Goal: Information Seeking & Learning: Learn about a topic

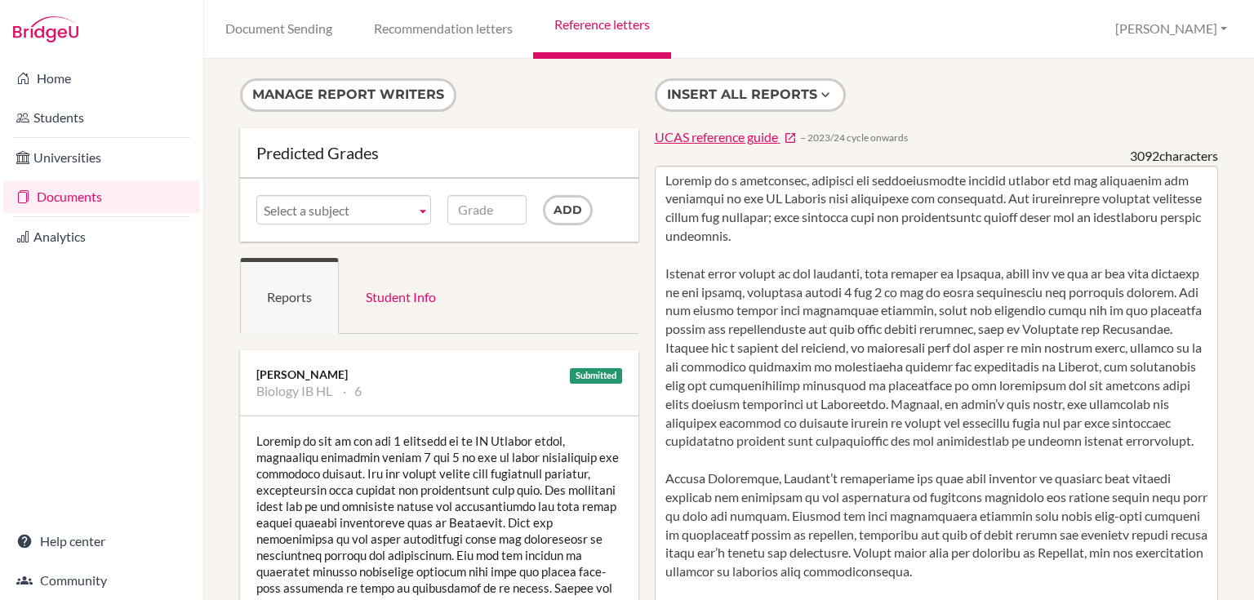
scroll to position [454, 0]
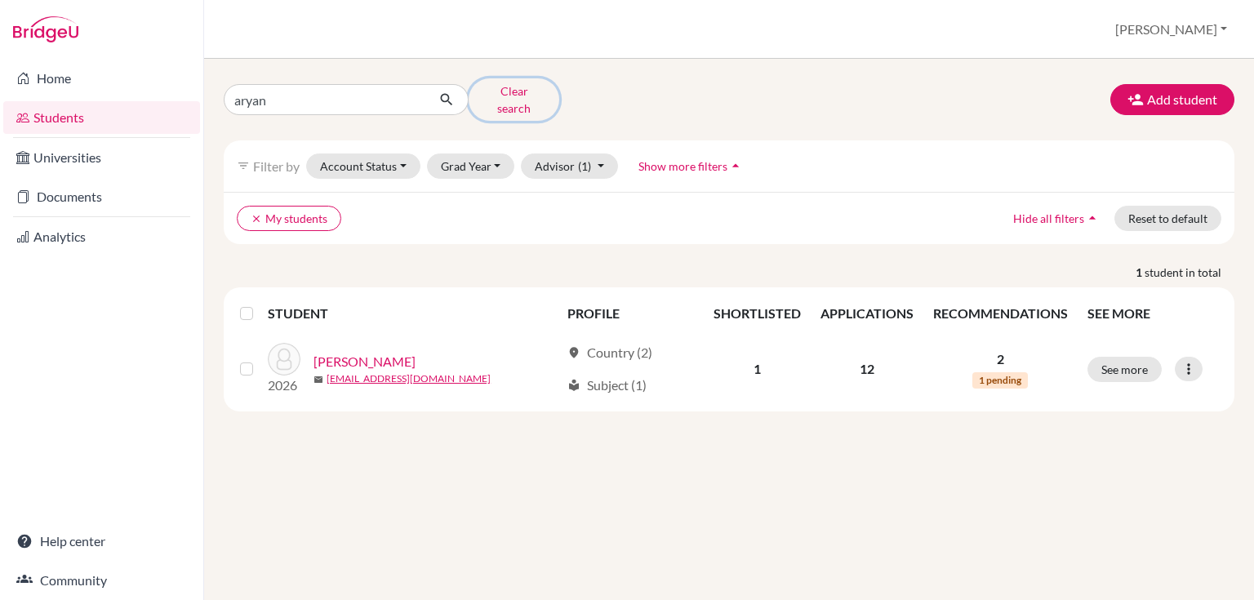
click at [539, 94] on button "Clear search" at bounding box center [514, 99] width 91 height 42
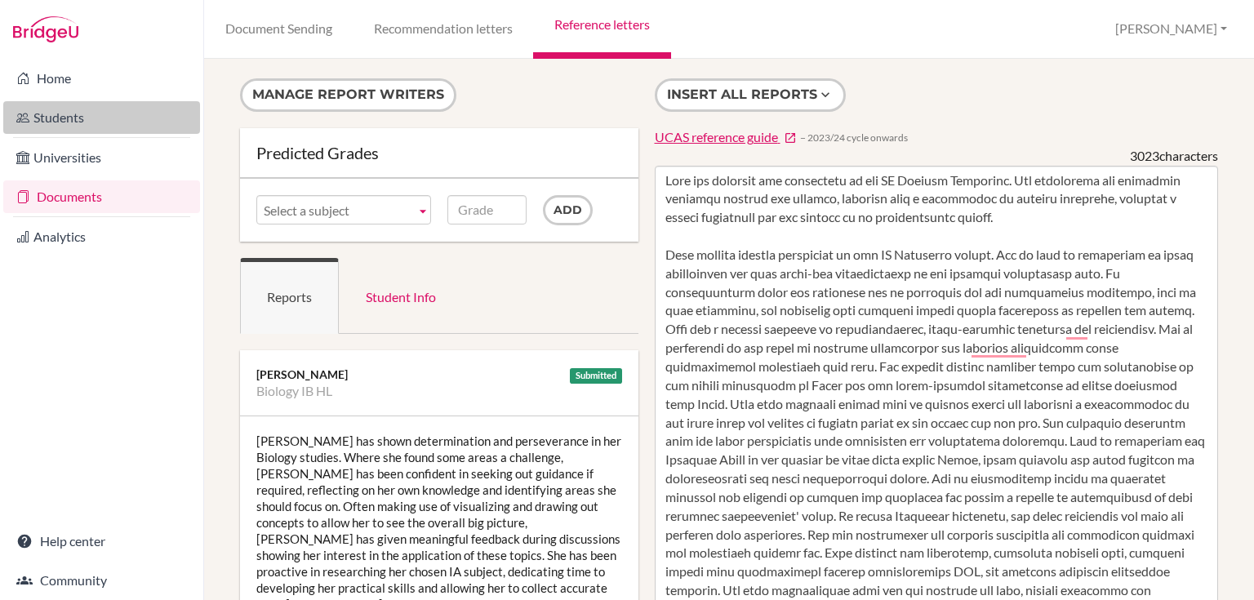
scroll to position [796, 0]
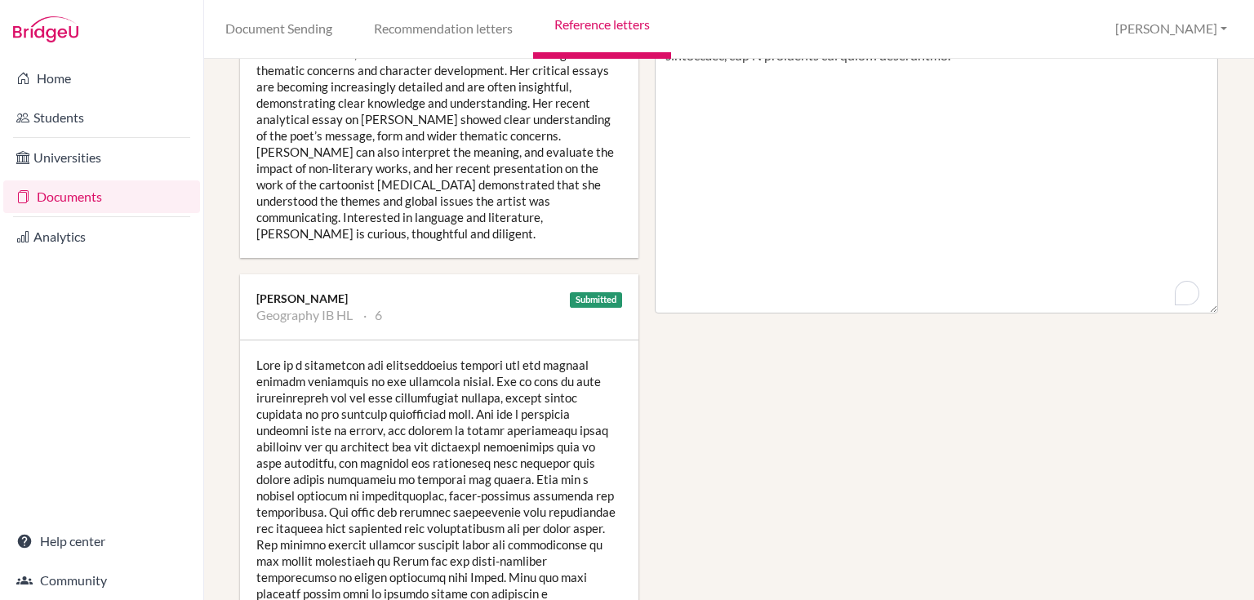
click at [37, 205] on link "Documents" at bounding box center [101, 196] width 197 height 33
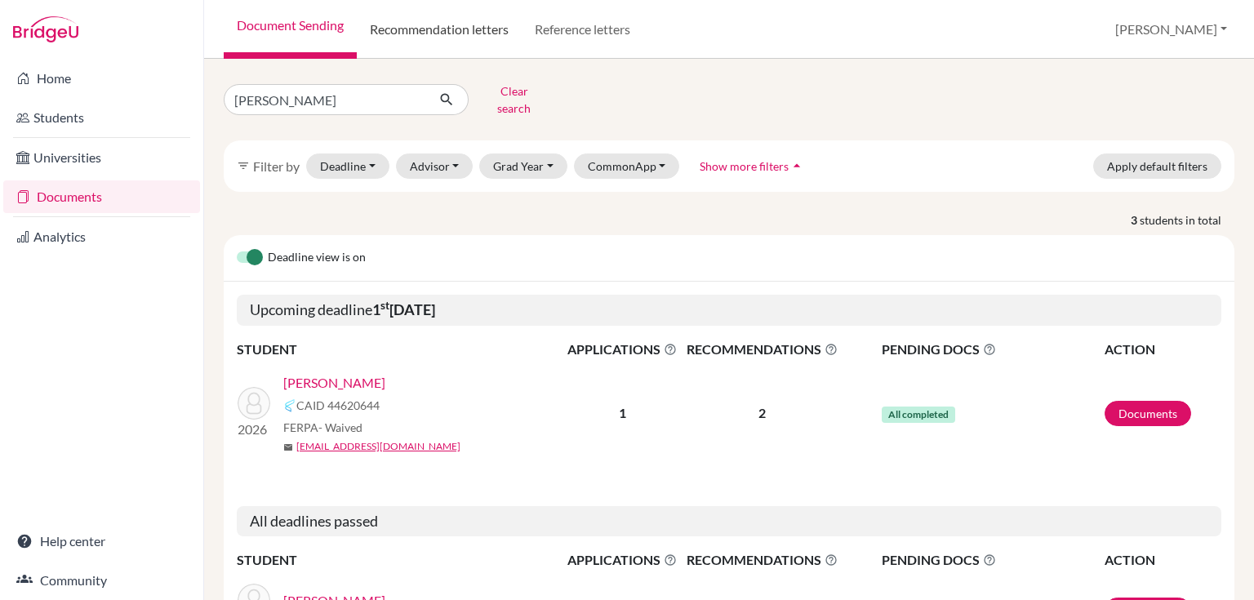
click at [412, 25] on link "Recommendation letters" at bounding box center [439, 29] width 165 height 59
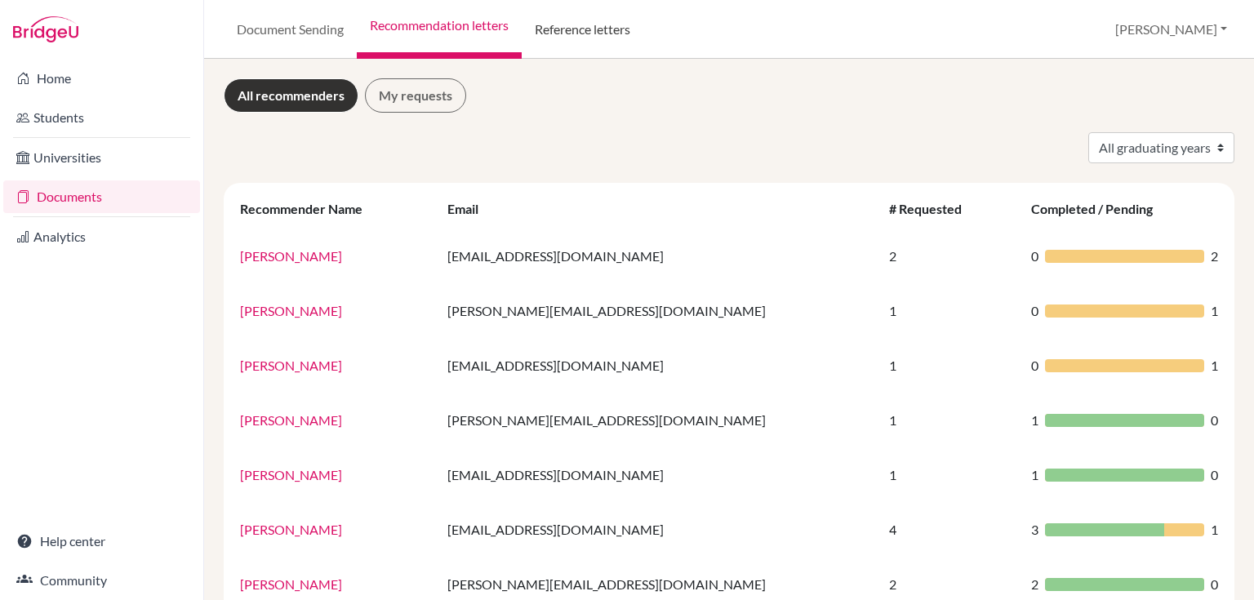
click at [572, 20] on link "Reference letters" at bounding box center [583, 29] width 122 height 59
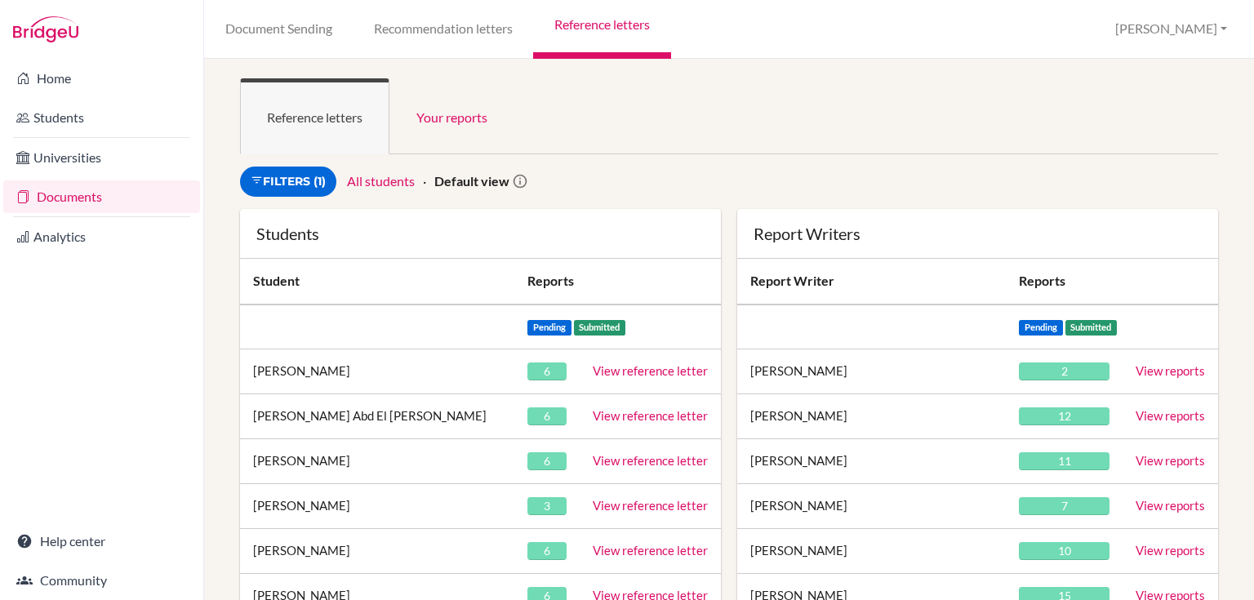
click at [660, 150] on ul "Reference letters Your reports" at bounding box center [729, 116] width 978 height 76
click at [65, 104] on link "Students" at bounding box center [101, 117] width 197 height 33
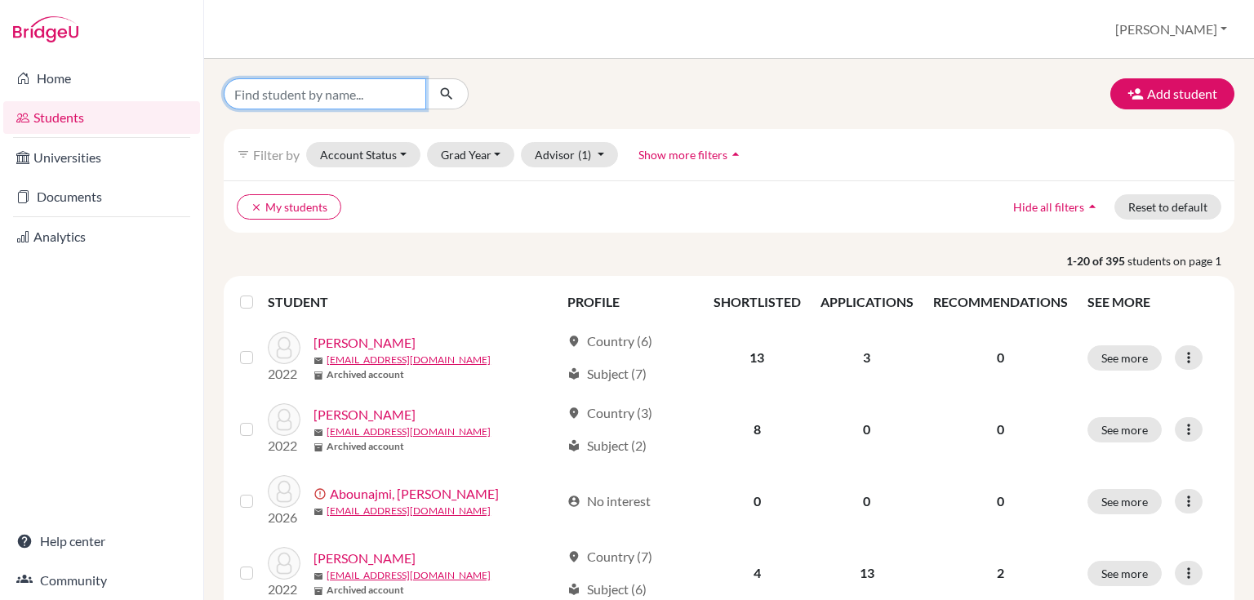
drag, startPoint x: 294, startPoint y: 94, endPoint x: 291, endPoint y: 86, distance: 8.5
click at [294, 94] on input "Find student by name..." at bounding box center [325, 93] width 202 height 31
type input "aryan"
click button "submit" at bounding box center [446, 93] width 43 height 31
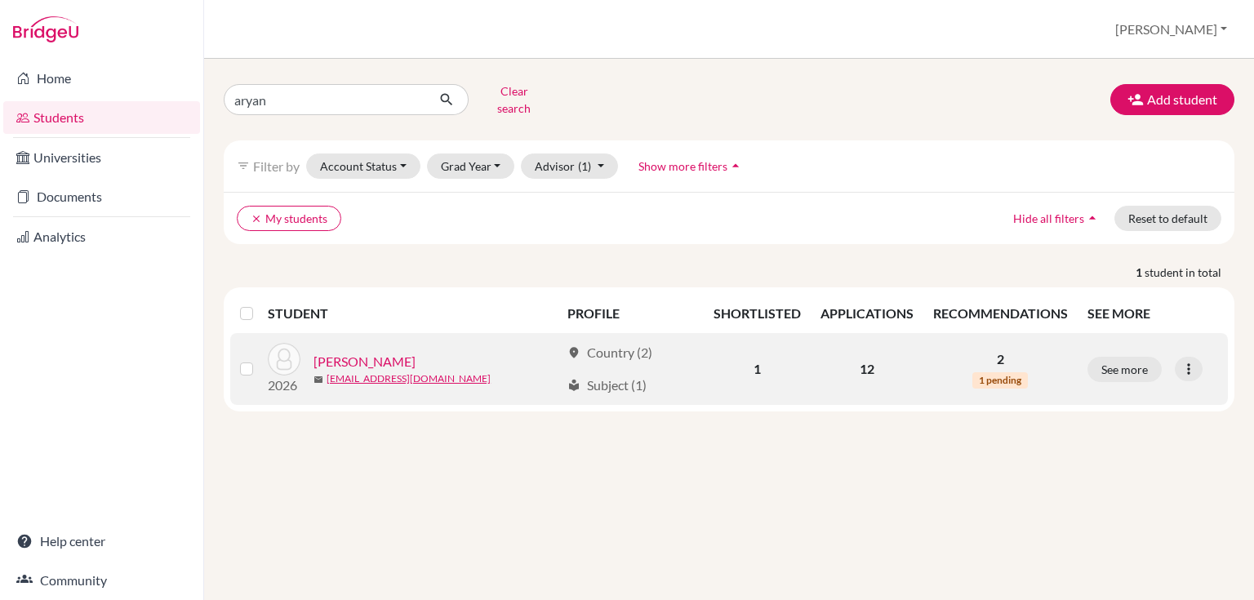
click at [381, 353] on link "Wadhwani, Aryan" at bounding box center [365, 362] width 102 height 20
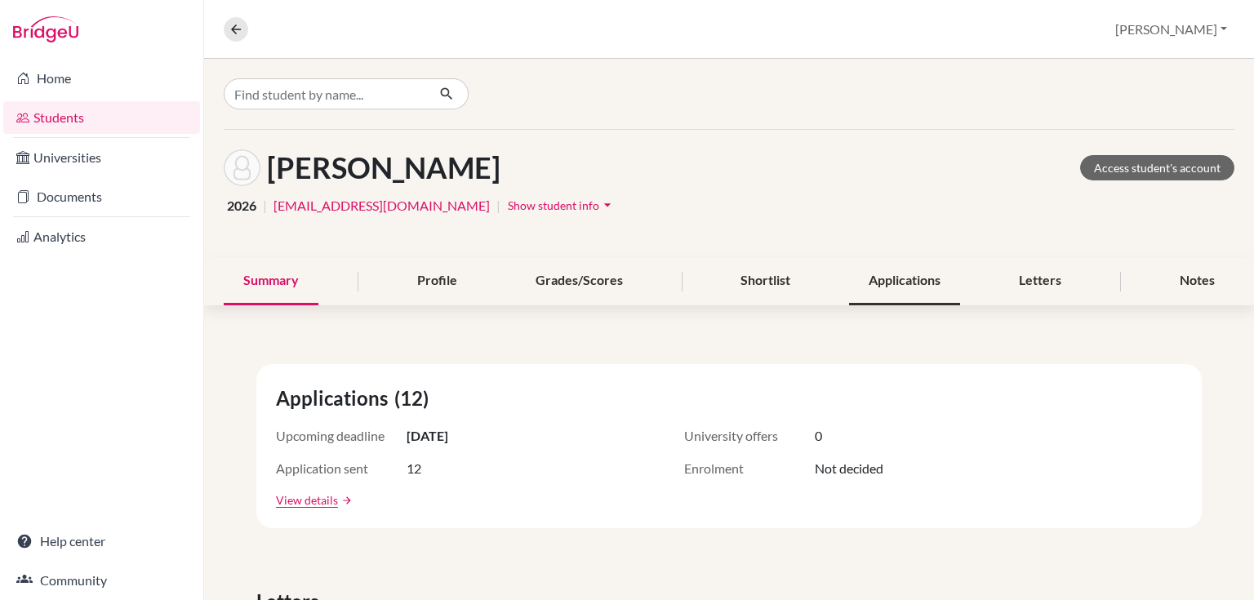
click at [887, 278] on div "Applications" at bounding box center [904, 281] width 111 height 48
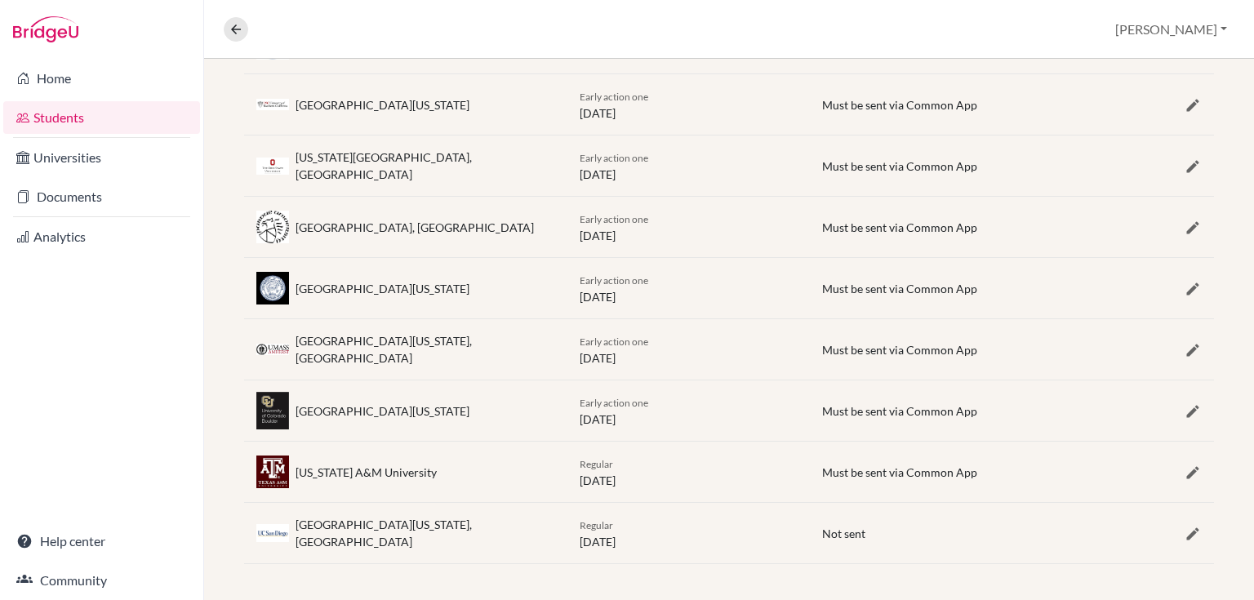
scroll to position [154, 0]
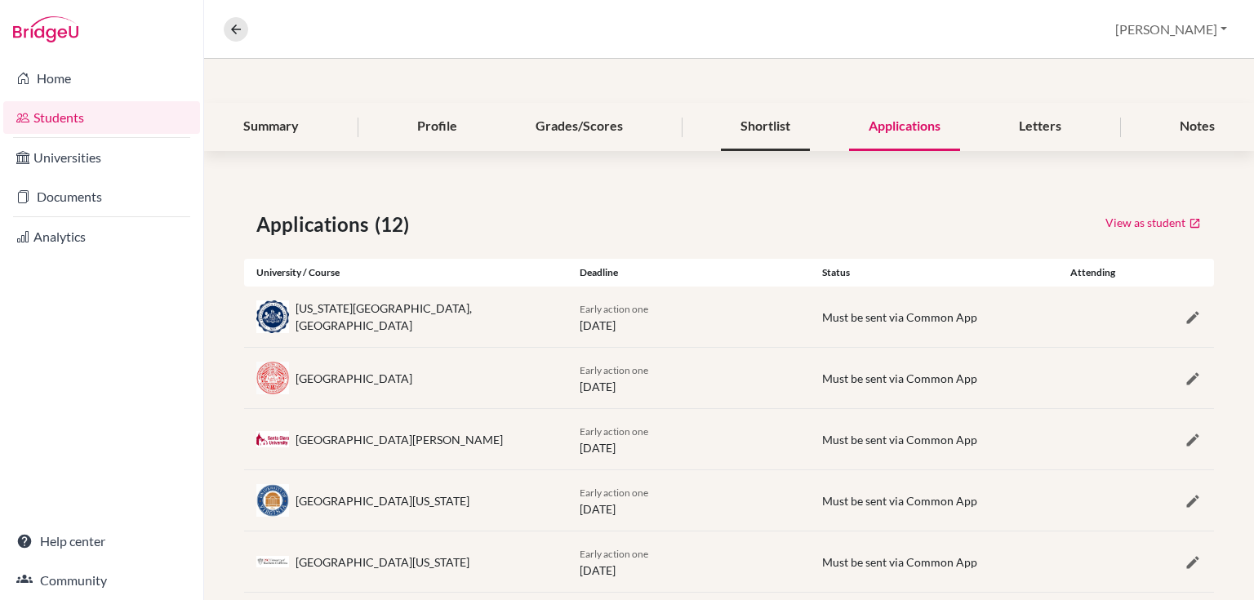
click at [750, 127] on div "Shortlist" at bounding box center [765, 127] width 89 height 48
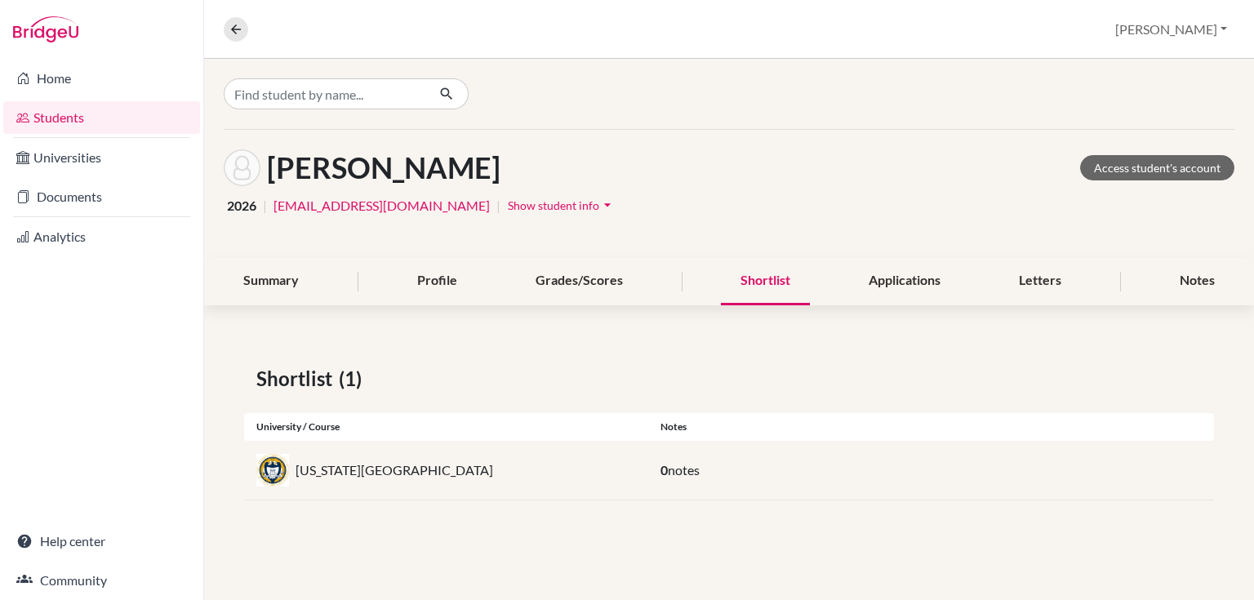
click at [68, 112] on link "Students" at bounding box center [101, 117] width 197 height 33
